Goal: Information Seeking & Learning: Compare options

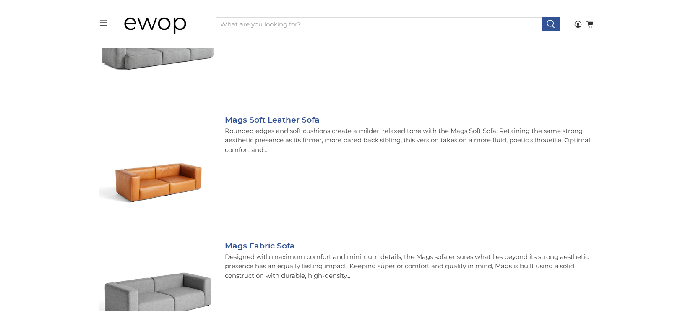
scroll to position [213, 0]
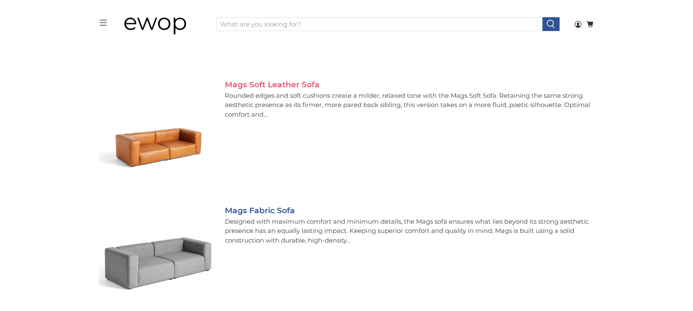
click at [257, 86] on link "Mags Soft Leather Sofa" at bounding box center [272, 85] width 95 height 10
click at [283, 213] on link "Mags Fabric Sofa" at bounding box center [260, 211] width 70 height 10
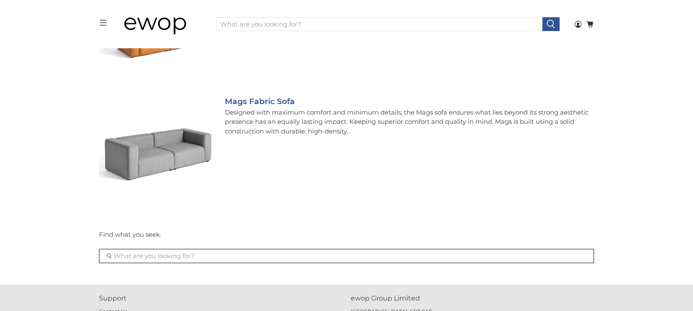
scroll to position [182, 0]
